Goal: Information Seeking & Learning: Learn about a topic

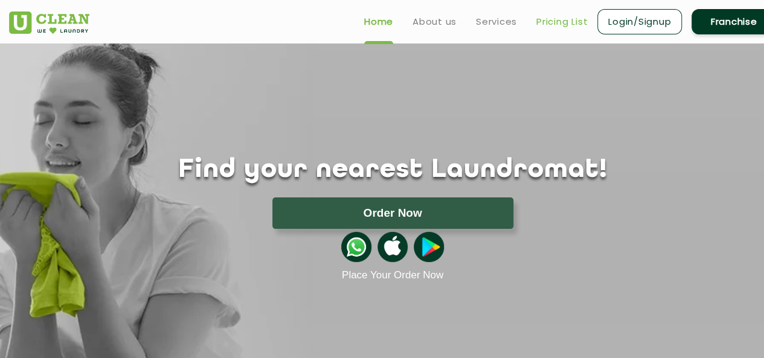
click at [551, 23] on link "Pricing List" at bounding box center [561, 21] width 51 height 14
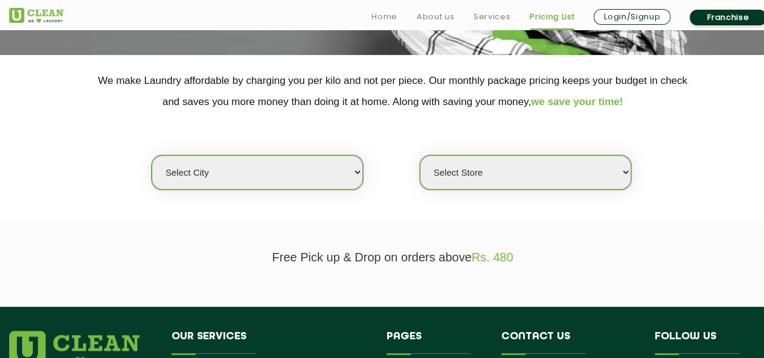
scroll to position [302, 0]
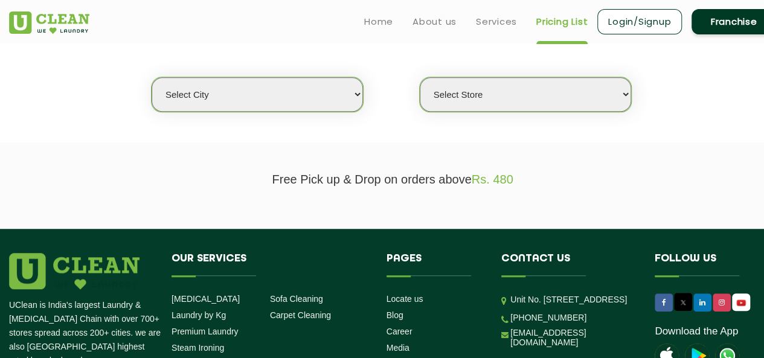
click at [339, 83] on select "Select city [GEOGRAPHIC_DATA] [GEOGRAPHIC_DATA] [GEOGRAPHIC_DATA] [GEOGRAPHIC_D…" at bounding box center [257, 94] width 211 height 34
select select "5"
click at [152, 77] on select "Select city [GEOGRAPHIC_DATA] [GEOGRAPHIC_DATA] [GEOGRAPHIC_DATA] [GEOGRAPHIC_D…" at bounding box center [257, 94] width 211 height 34
select select "0"
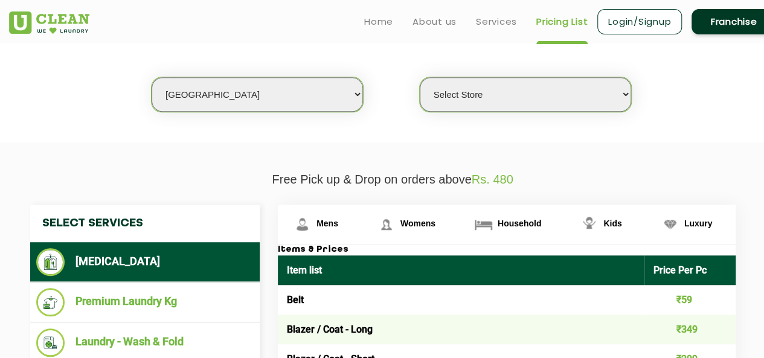
click at [464, 99] on select "Select Store UClean Narsingi UClean Nizampet UClean Sangareddy UClean Gachibowl…" at bounding box center [525, 94] width 211 height 34
click at [658, 137] on section "We make Laundry affordable by charging you per kilo and not per piece. Our mont…" at bounding box center [382, 60] width 764 height 166
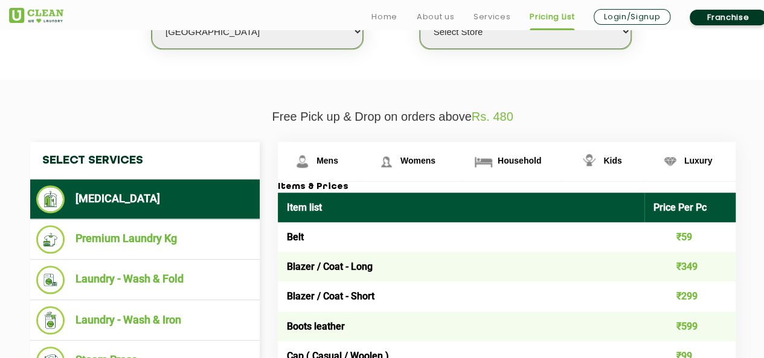
scroll to position [423, 0]
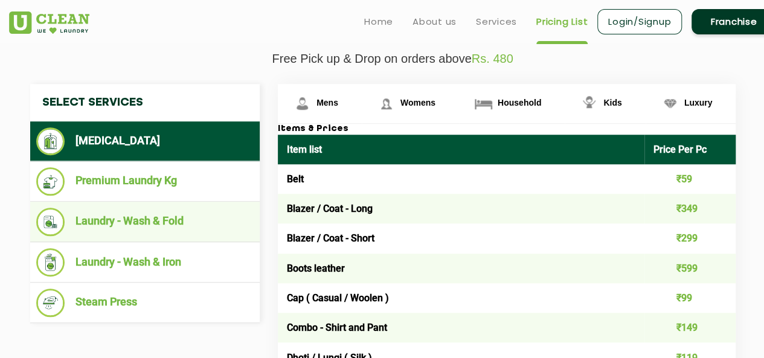
click at [165, 217] on li "Laundry - Wash & Fold" at bounding box center [144, 222] width 217 height 28
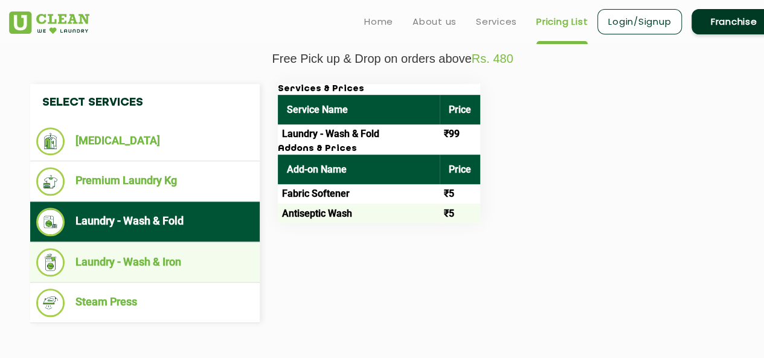
click at [165, 261] on li "Laundry - Wash & Iron" at bounding box center [144, 262] width 217 height 28
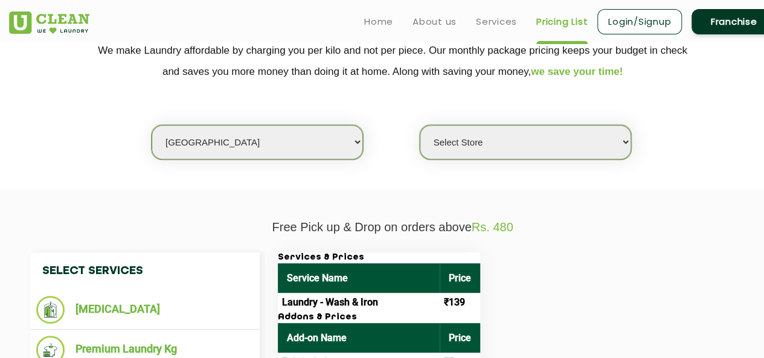
scroll to position [242, 0]
